Goal: Ask a question

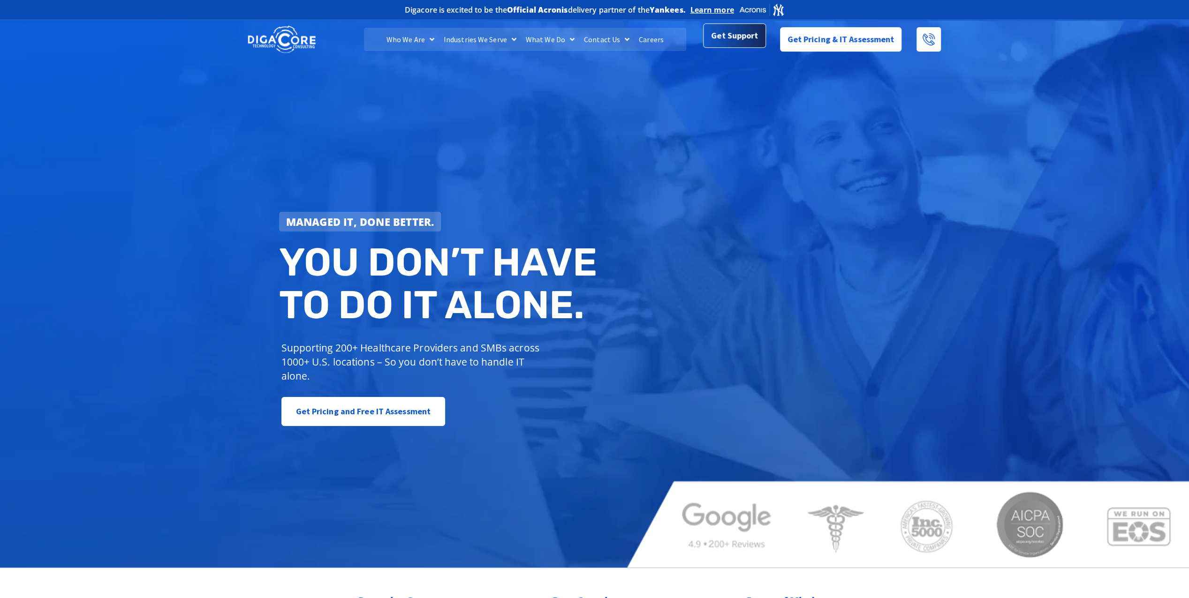
click at [753, 39] on span "Get Support" at bounding box center [734, 35] width 47 height 19
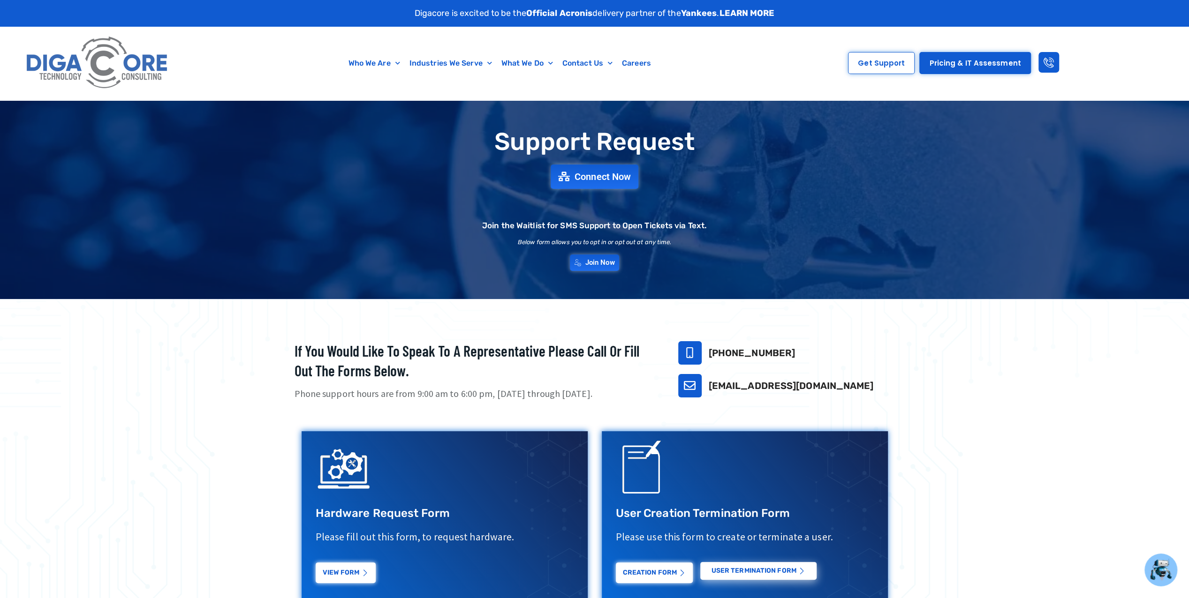
click at [98, 70] on img at bounding box center [98, 63] width 150 height 64
